Goal: Find specific page/section: Find specific page/section

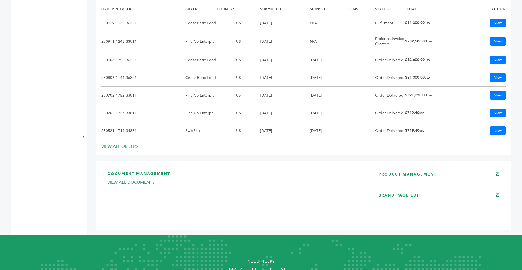
scroll to position [327, 0]
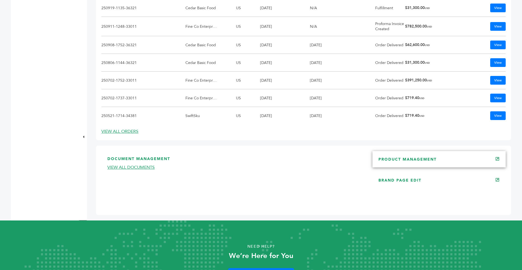
click at [424, 162] on link "PRODUCT MANAGEMENT" at bounding box center [408, 159] width 58 height 5
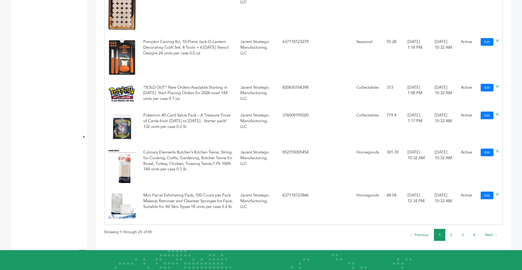
scroll to position [1176, 0]
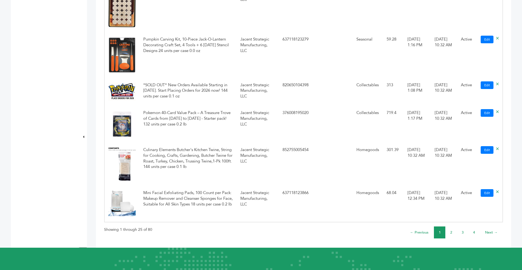
click at [452, 232] on link "2" at bounding box center [452, 232] width 2 height 5
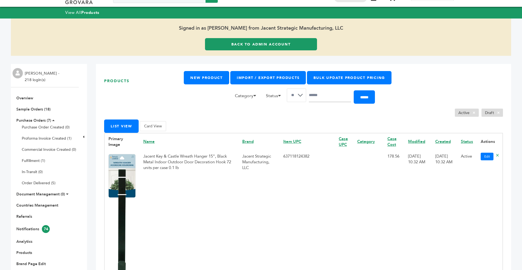
scroll to position [11, 0]
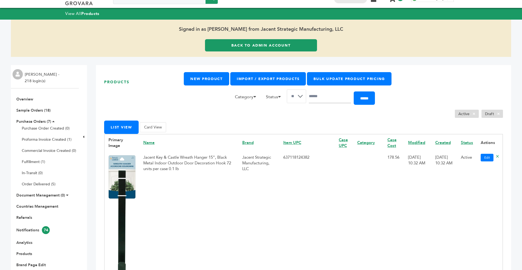
click at [215, 46] on link "Back to Admin Account" at bounding box center [261, 45] width 112 height 12
